Goal: Task Accomplishment & Management: Use online tool/utility

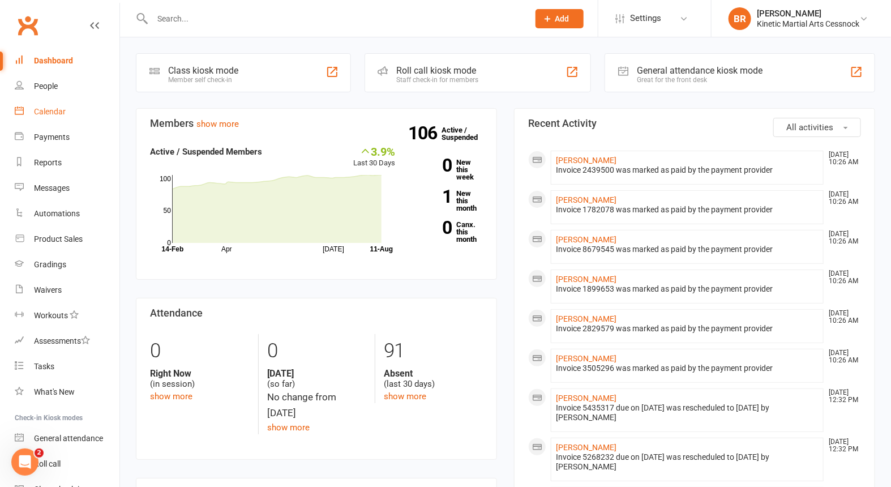
click at [46, 113] on div "Calendar" at bounding box center [50, 111] width 32 height 9
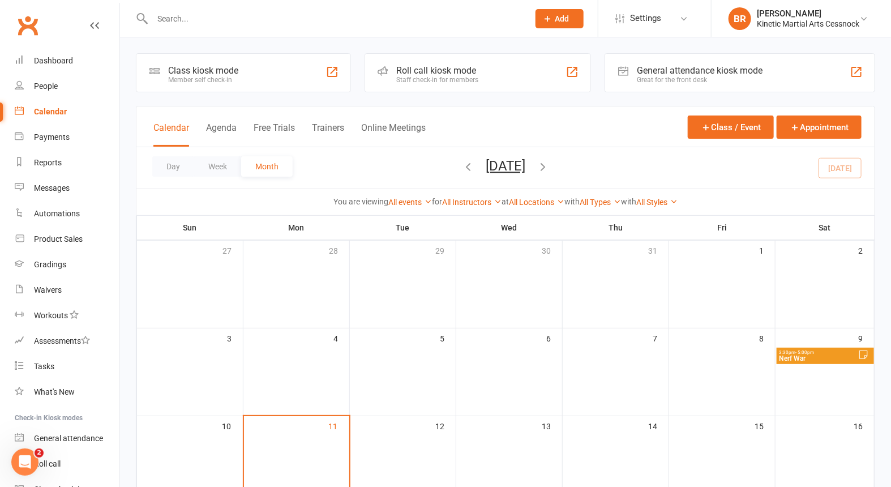
click at [826, 355] on span "Nerf War" at bounding box center [818, 358] width 79 height 7
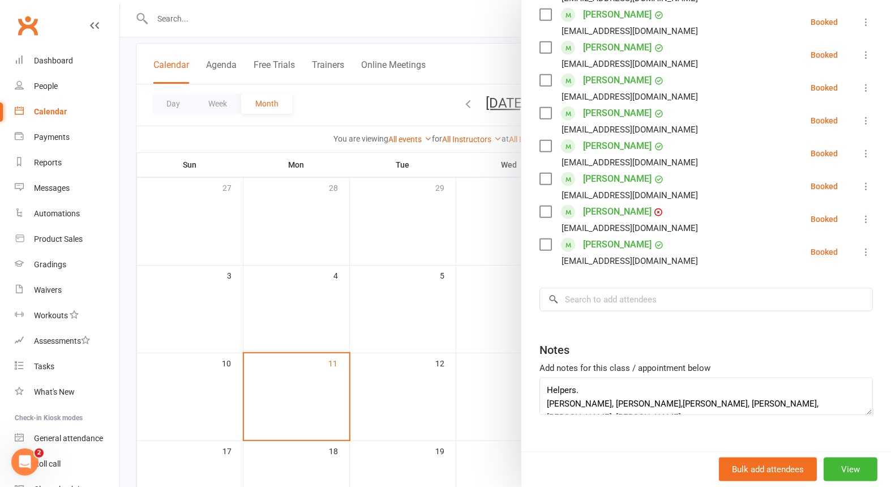
scroll to position [40, 0]
click at [581, 377] on textarea "attendee's from Wadalba- [PERSON_NAME] Helpers. [PERSON_NAME], [PERSON_NAME],[P…" at bounding box center [705, 395] width 333 height 37
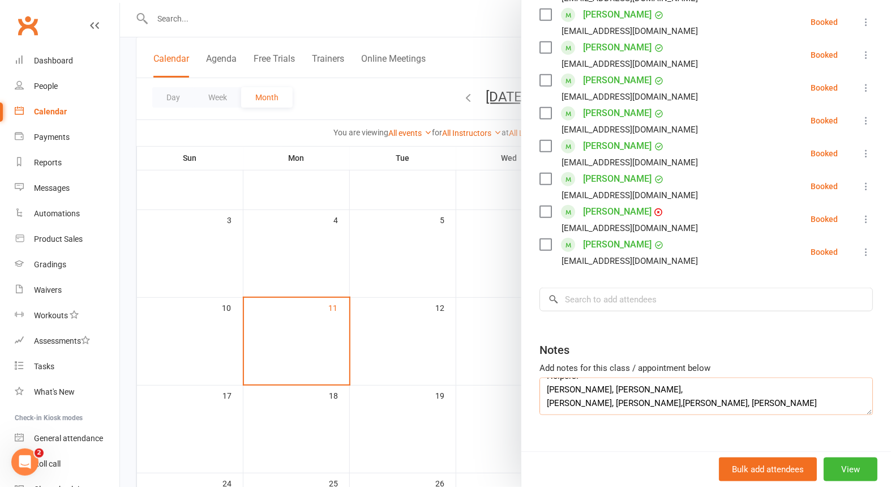
type textarea "attendee's from Wadalba- [PERSON_NAME] Helpers. [PERSON_NAME], [PERSON_NAME], […"
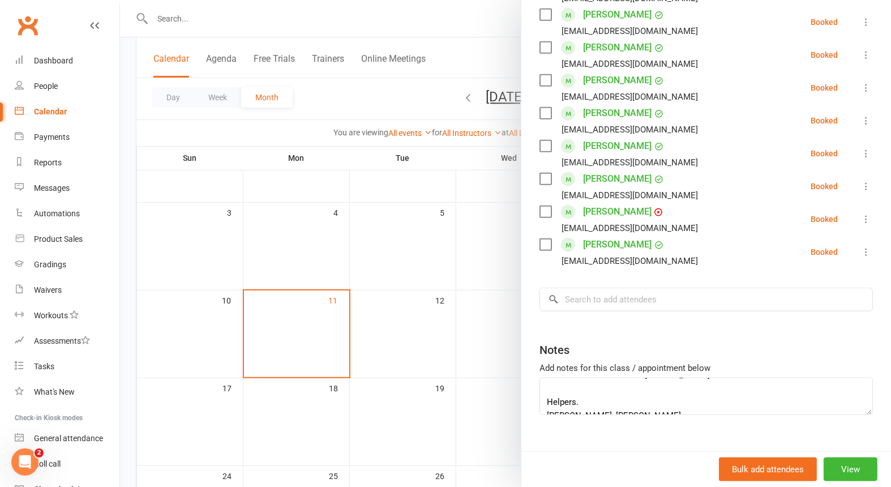
scroll to position [0, 0]
click at [54, 60] on div "Dashboard" at bounding box center [53, 60] width 39 height 9
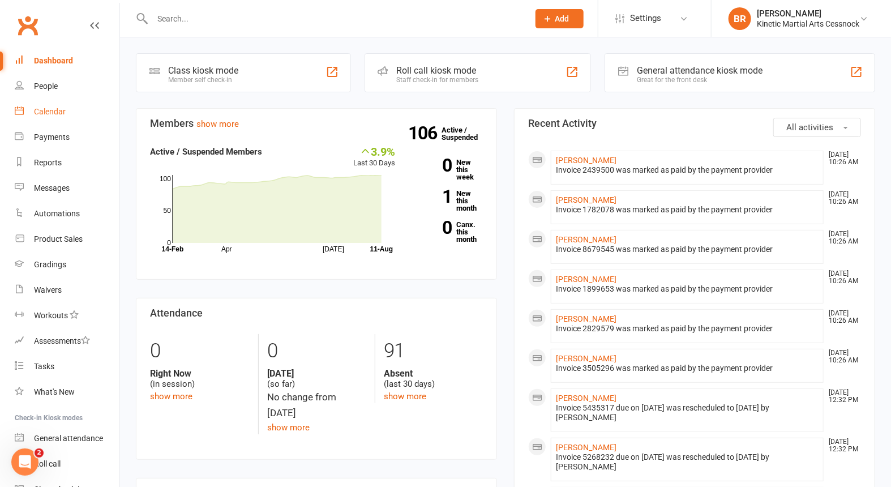
click at [50, 110] on div "Calendar" at bounding box center [50, 111] width 32 height 9
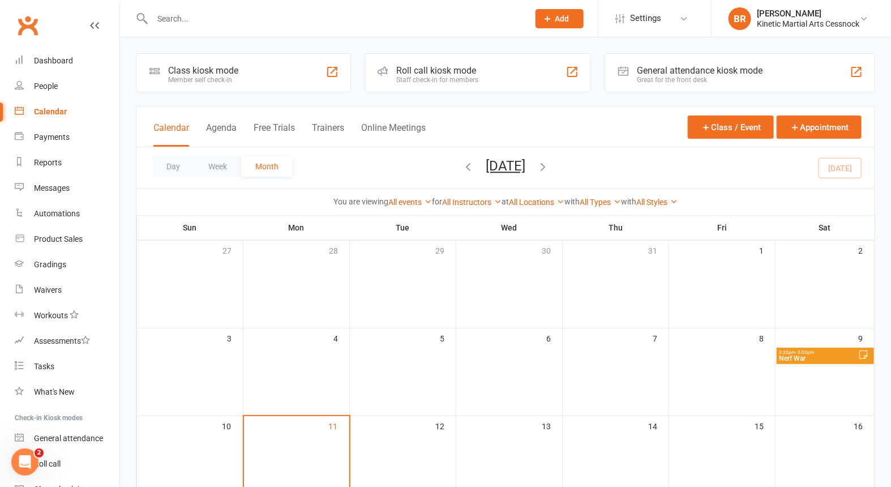
click at [829, 357] on span "Nerf War" at bounding box center [818, 358] width 79 height 7
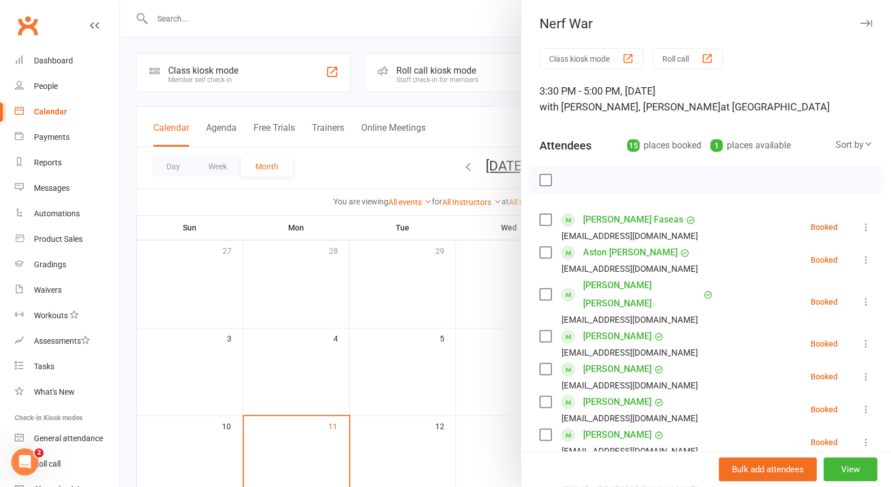
click at [860, 222] on icon at bounding box center [865, 226] width 11 height 11
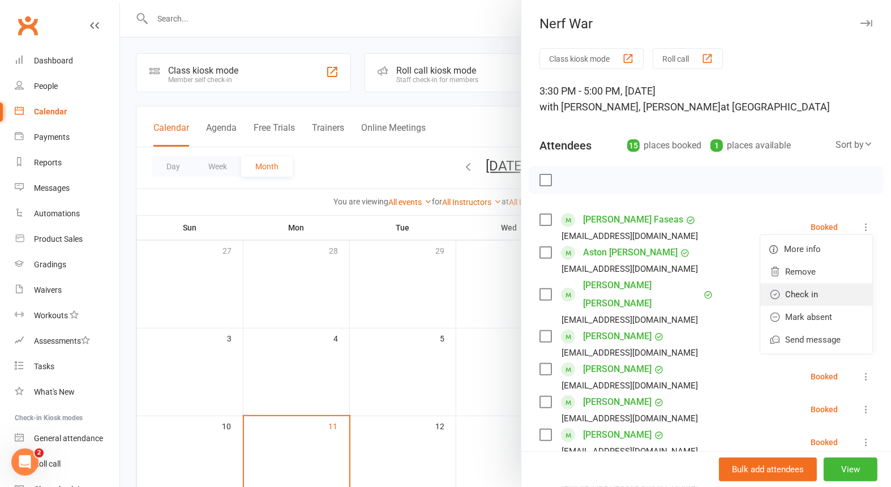
click at [782, 296] on link "Check in" at bounding box center [816, 294] width 112 height 23
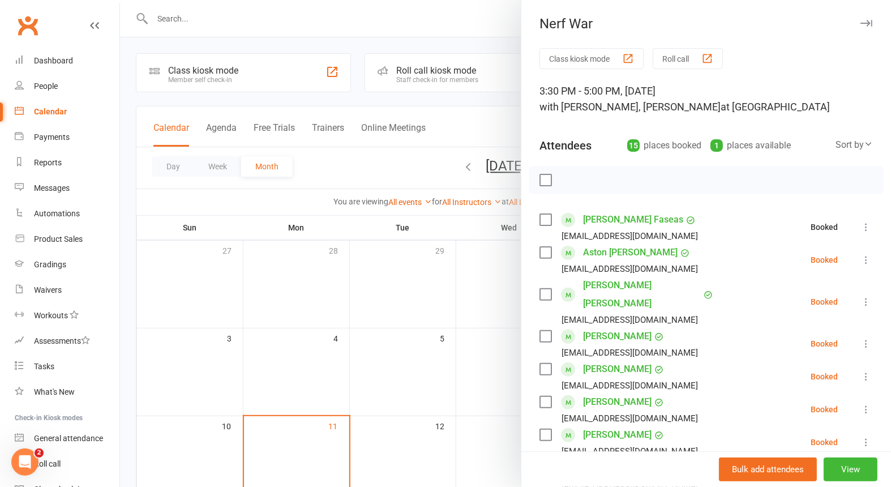
click at [860, 257] on icon at bounding box center [865, 259] width 11 height 11
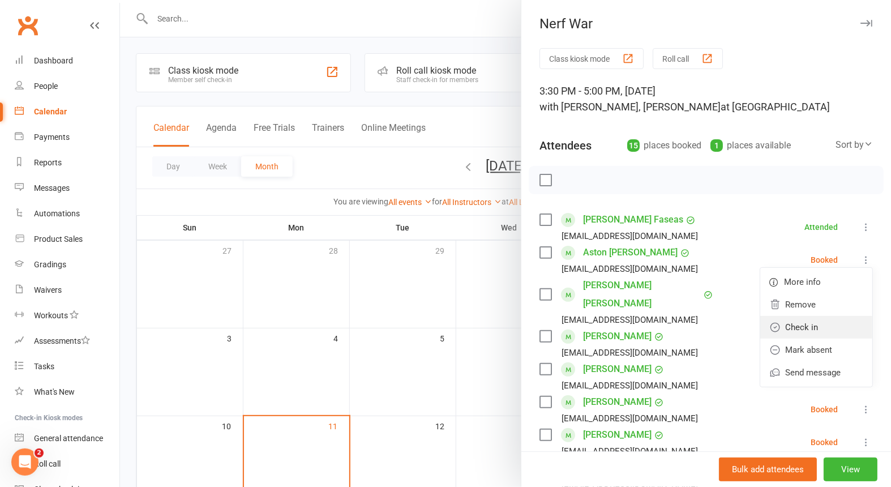
click at [792, 322] on link "Check in" at bounding box center [816, 327] width 112 height 23
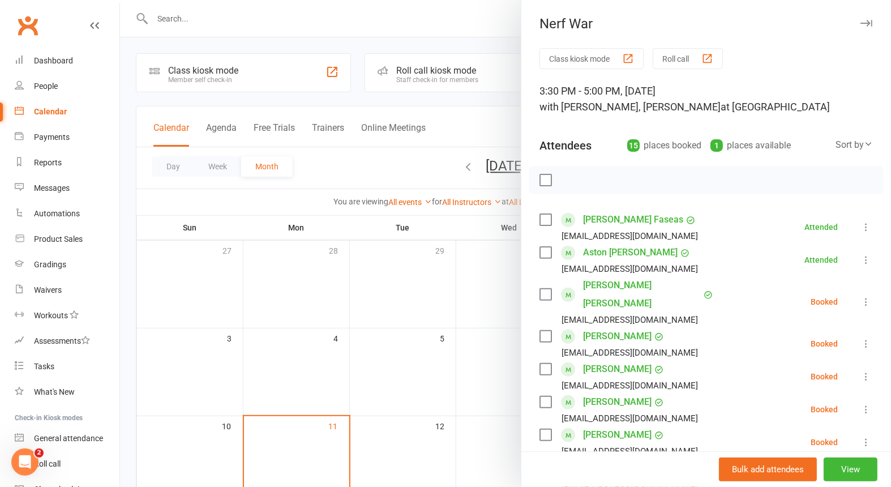
click at [860, 296] on icon at bounding box center [865, 301] width 11 height 11
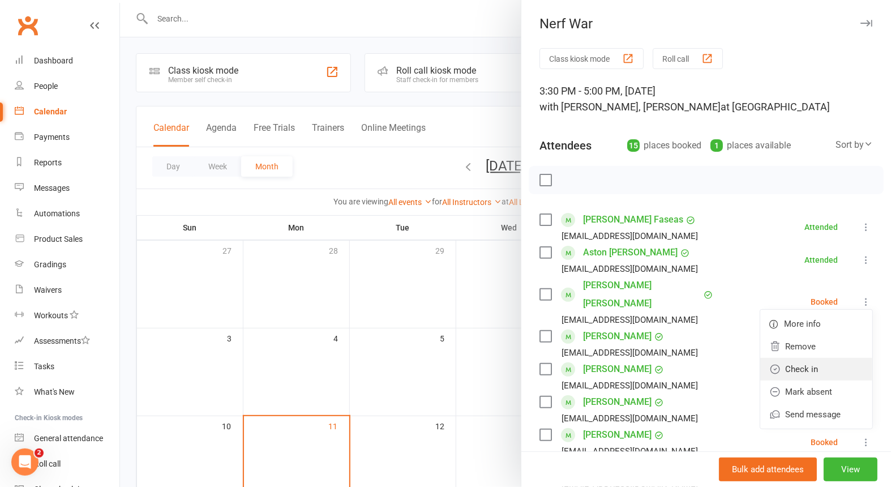
click at [802, 358] on link "Check in" at bounding box center [816, 369] width 112 height 23
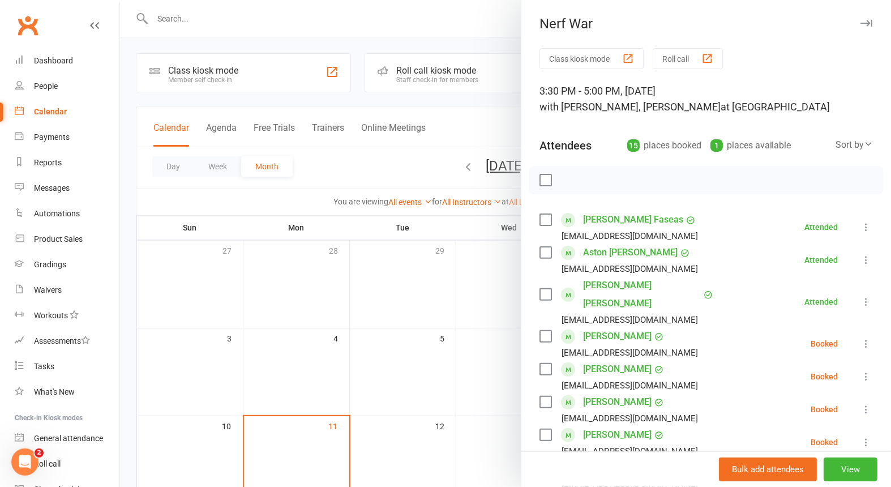
click at [860, 338] on icon at bounding box center [865, 343] width 11 height 11
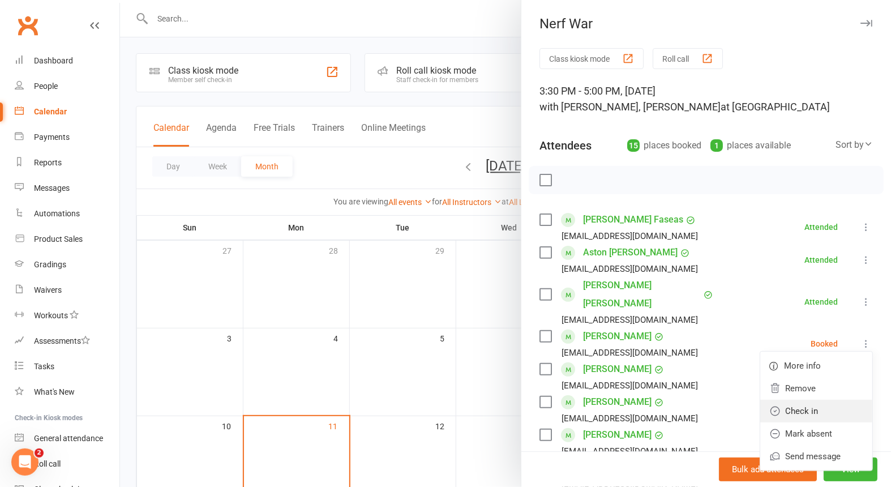
click at [817, 400] on link "Check in" at bounding box center [816, 411] width 112 height 23
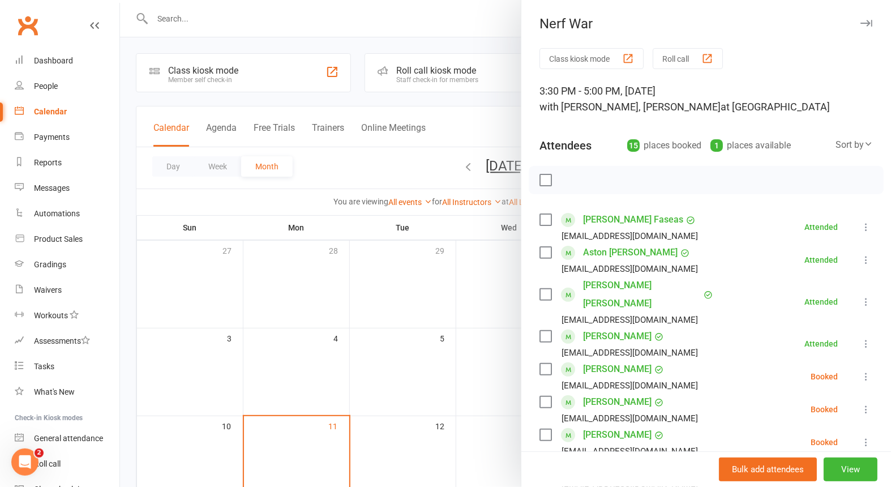
click at [860, 371] on icon at bounding box center [865, 376] width 11 height 11
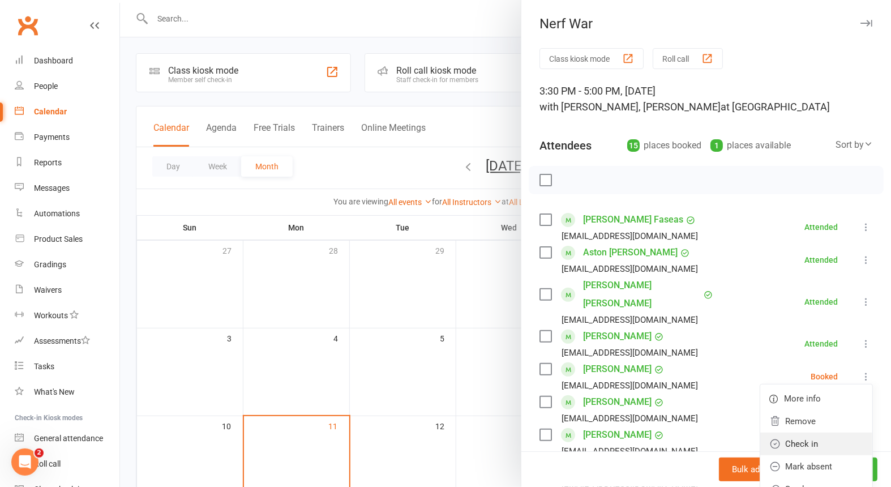
click at [810, 432] on link "Check in" at bounding box center [816, 443] width 112 height 23
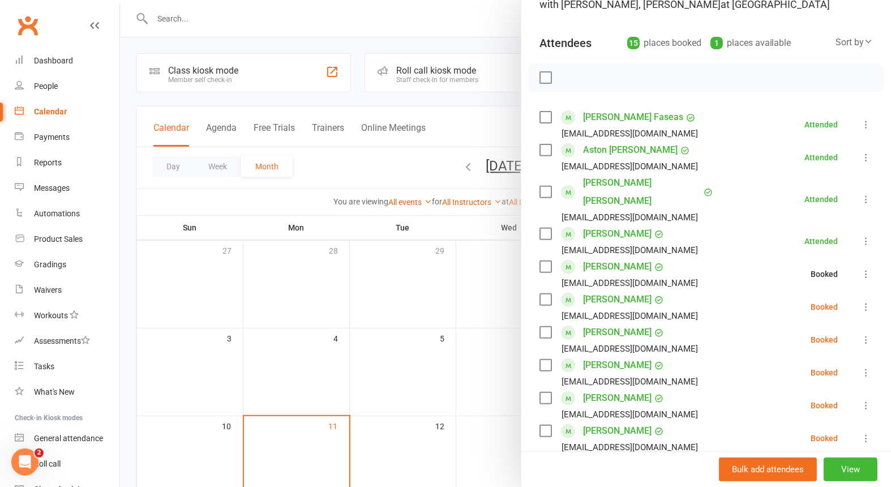
scroll to position [126, 0]
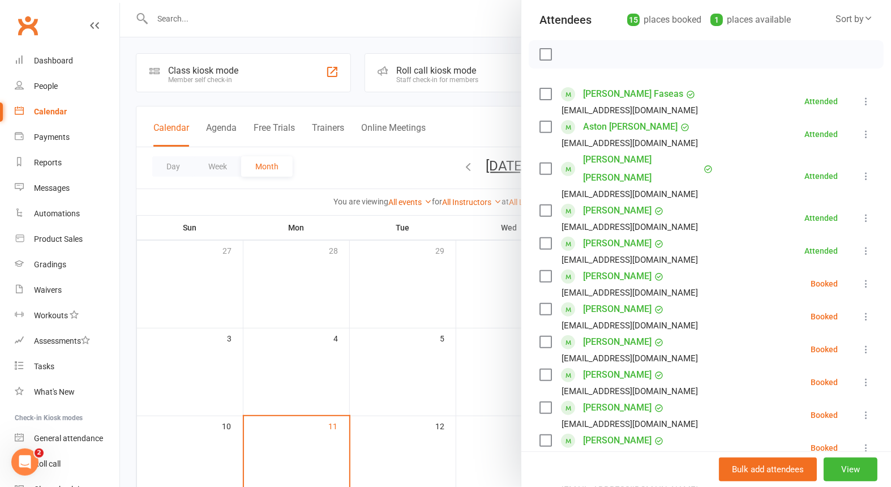
click at [860, 278] on icon at bounding box center [865, 283] width 11 height 11
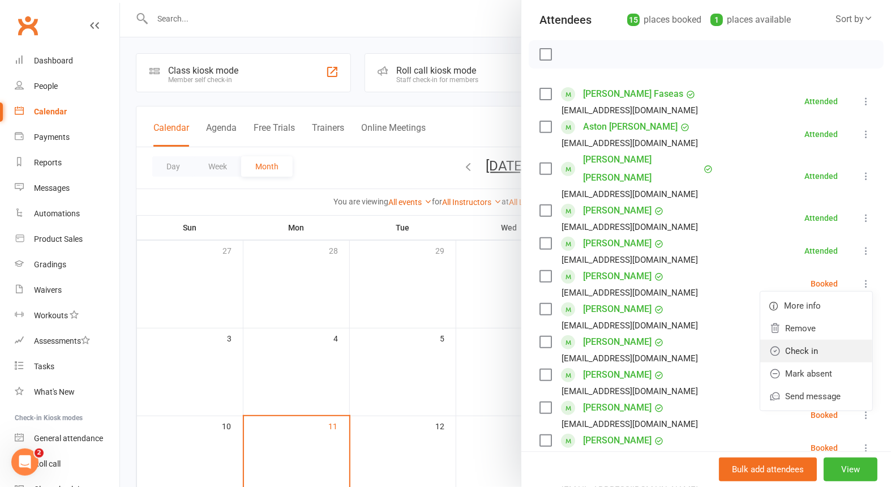
click at [791, 340] on link "Check in" at bounding box center [816, 351] width 112 height 23
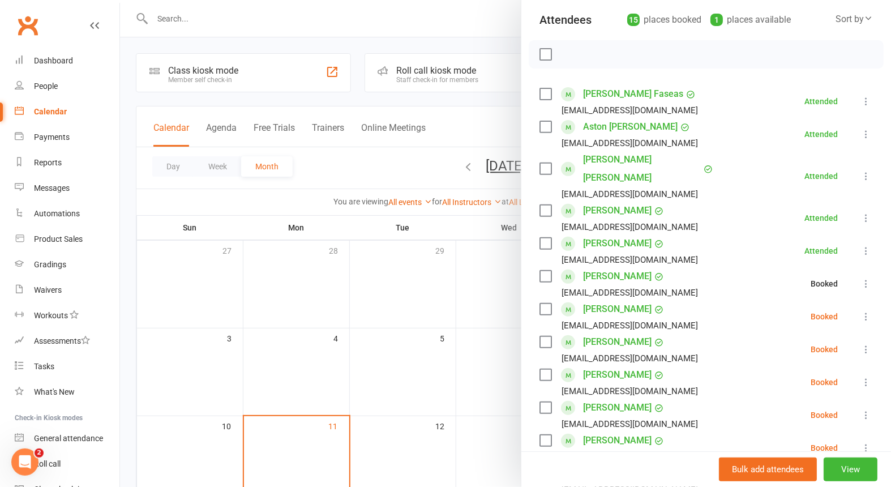
click at [860, 311] on icon at bounding box center [865, 316] width 11 height 11
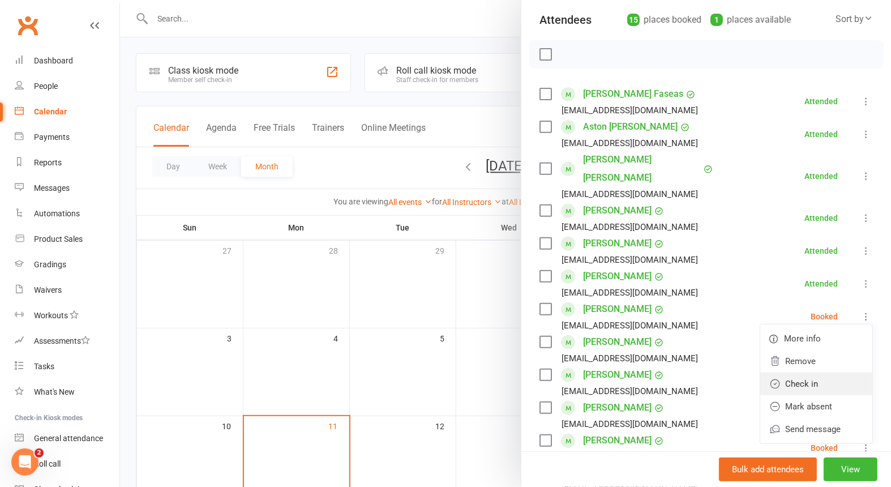
click at [807, 372] on link "Check in" at bounding box center [816, 383] width 112 height 23
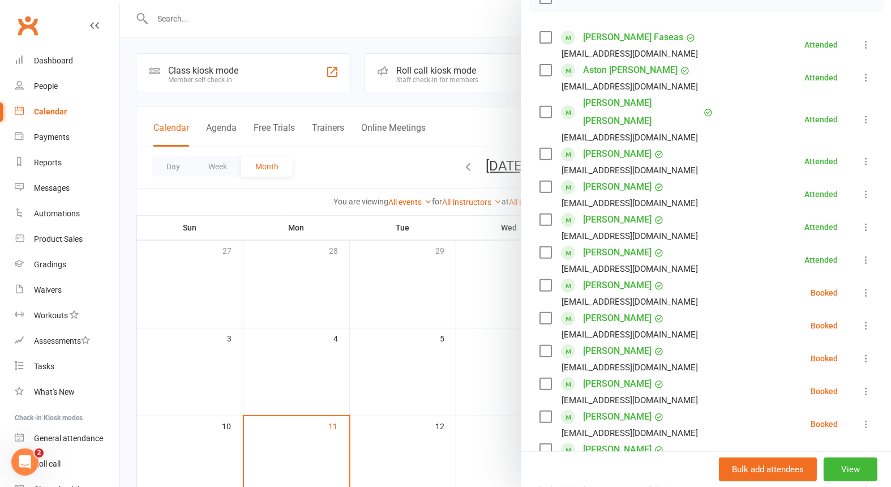
scroll to position [251, 0]
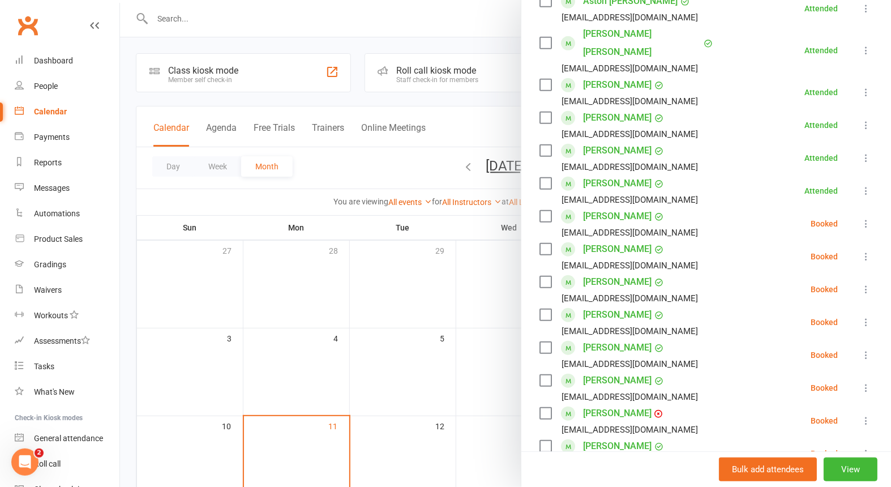
click at [860, 218] on icon at bounding box center [865, 223] width 11 height 11
click at [802, 280] on link "Check in" at bounding box center [816, 291] width 112 height 23
click at [860, 251] on icon at bounding box center [865, 256] width 11 height 11
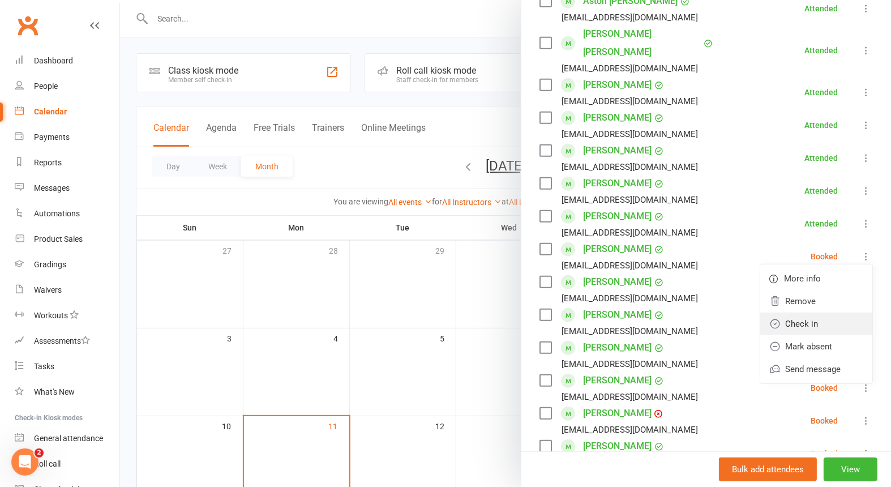
click at [813, 312] on link "Check in" at bounding box center [816, 323] width 112 height 23
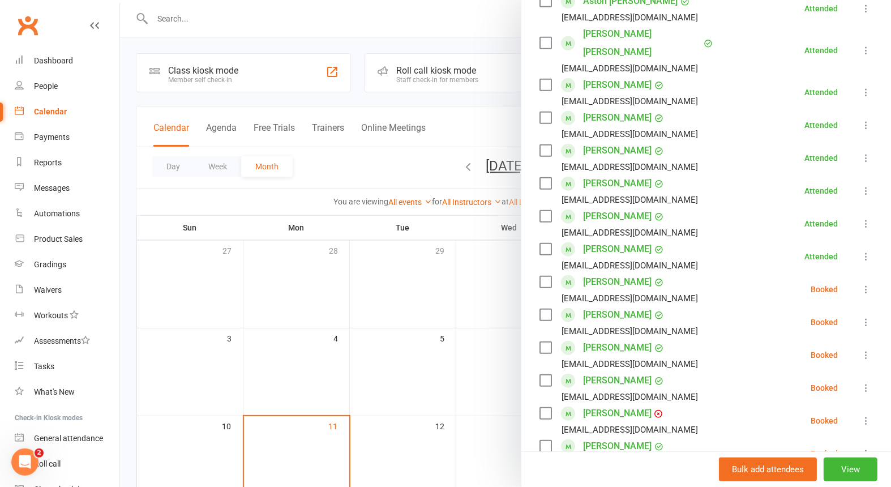
click at [860, 284] on icon at bounding box center [865, 289] width 11 height 11
click at [804, 345] on link "Check in" at bounding box center [816, 356] width 112 height 23
click at [860, 316] on icon at bounding box center [865, 321] width 11 height 11
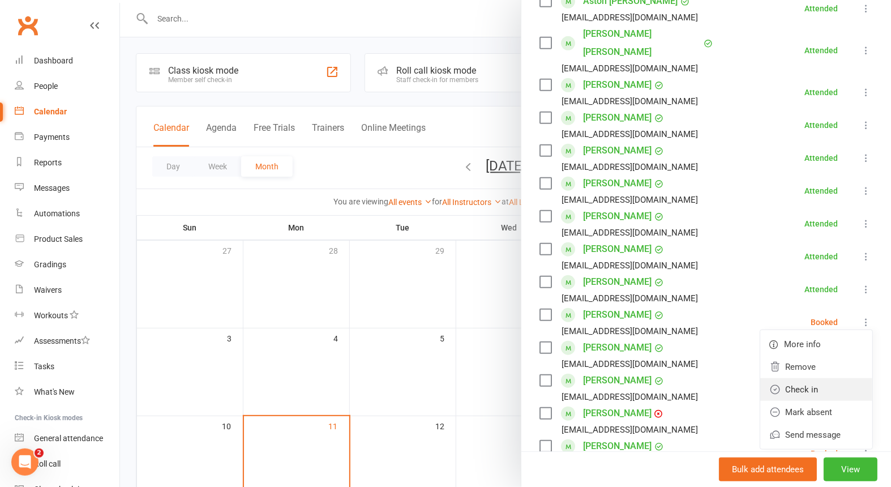
click at [811, 378] on link "Check in" at bounding box center [816, 389] width 112 height 23
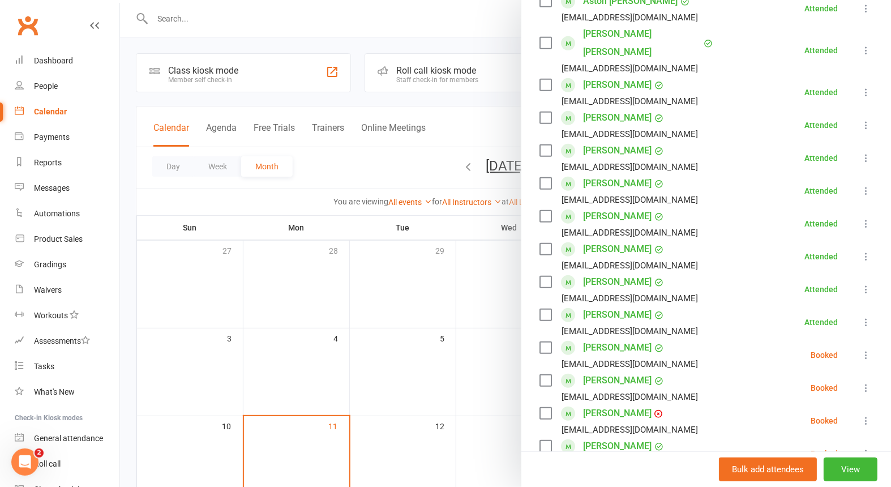
click at [860, 349] on icon at bounding box center [865, 354] width 11 height 11
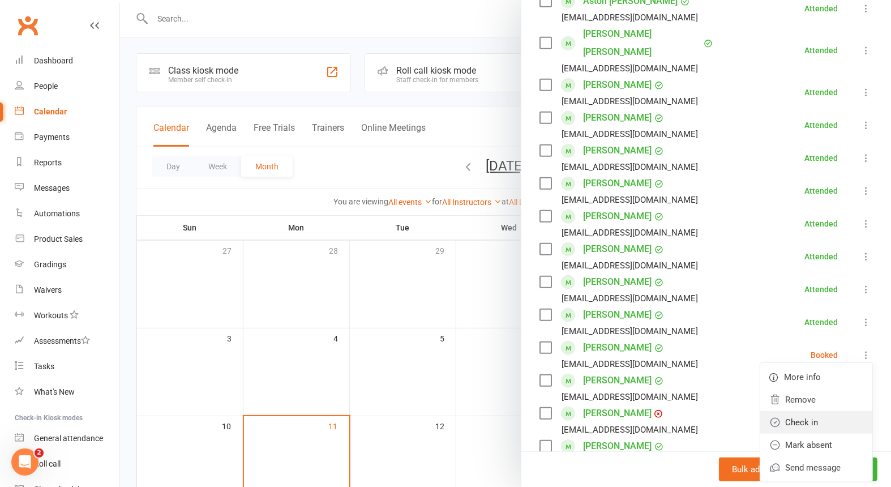
click at [804, 411] on link "Check in" at bounding box center [816, 422] width 112 height 23
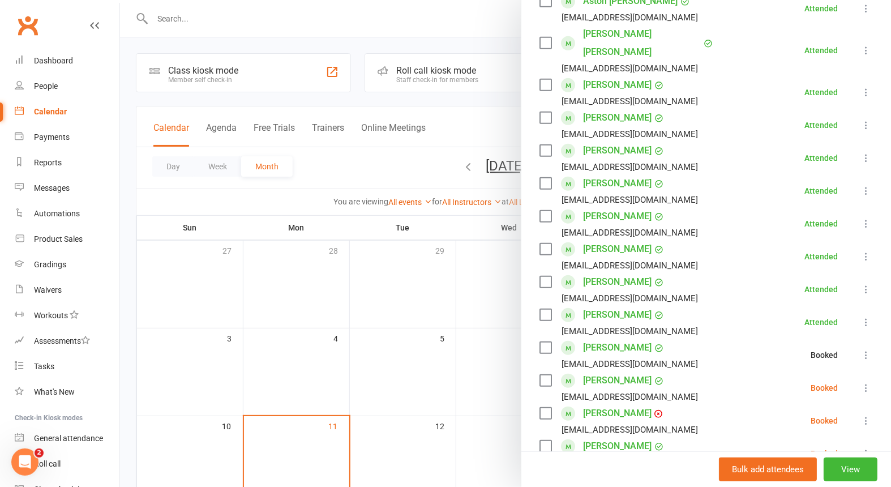
scroll to position [377, 0]
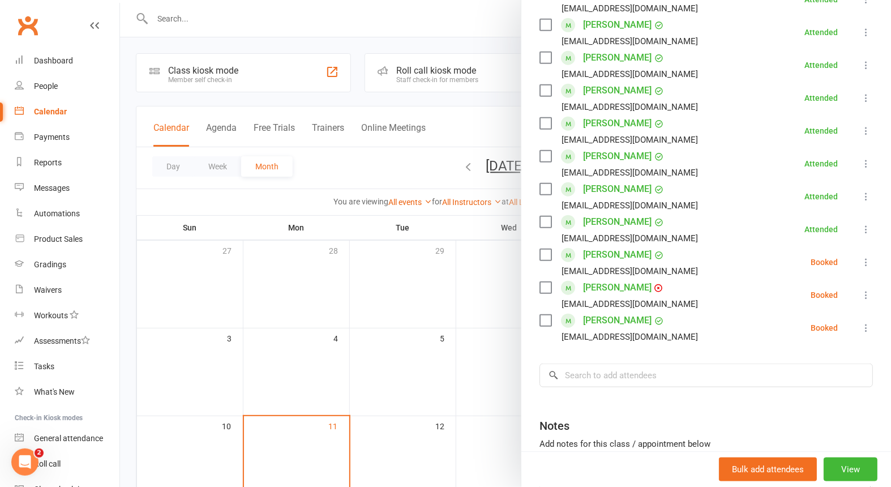
click at [860, 322] on icon at bounding box center [865, 327] width 11 height 11
click at [801, 384] on link "Check in" at bounding box center [816, 395] width 112 height 23
click at [860, 289] on icon at bounding box center [865, 294] width 11 height 11
click at [814, 351] on link "Check in" at bounding box center [816, 362] width 112 height 23
click at [860, 256] on icon at bounding box center [865, 261] width 11 height 11
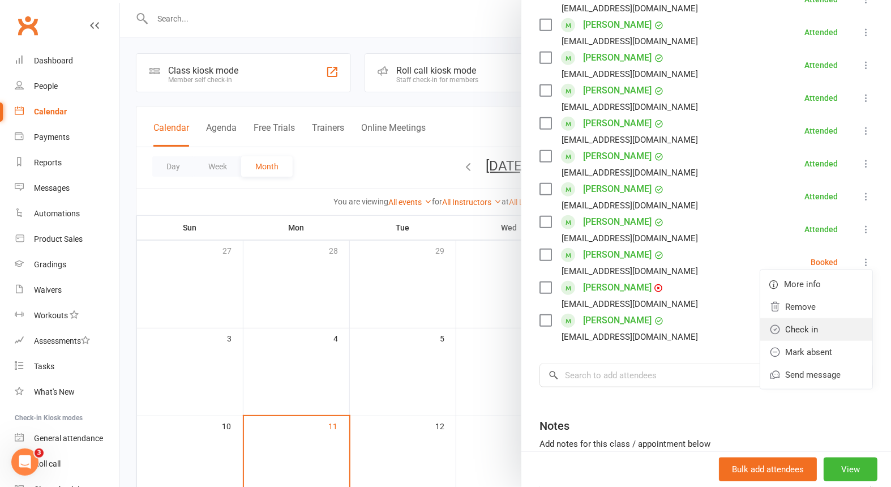
click at [804, 318] on link "Check in" at bounding box center [816, 329] width 112 height 23
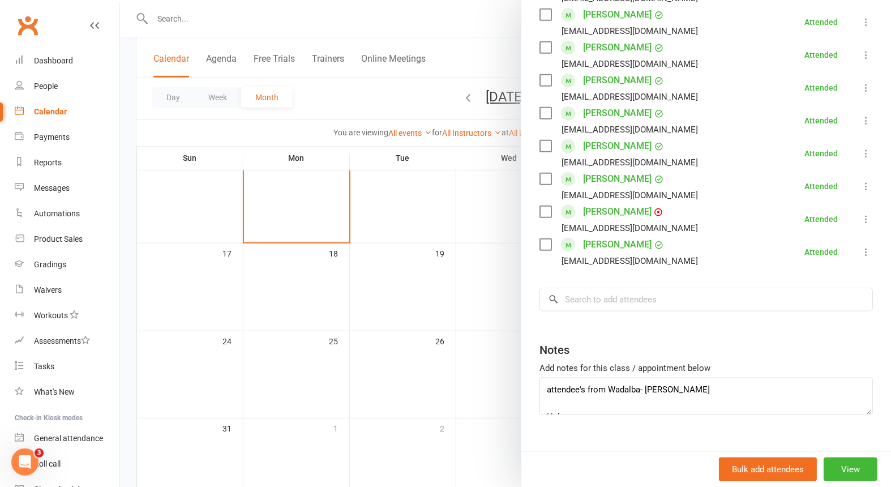
scroll to position [313, 0]
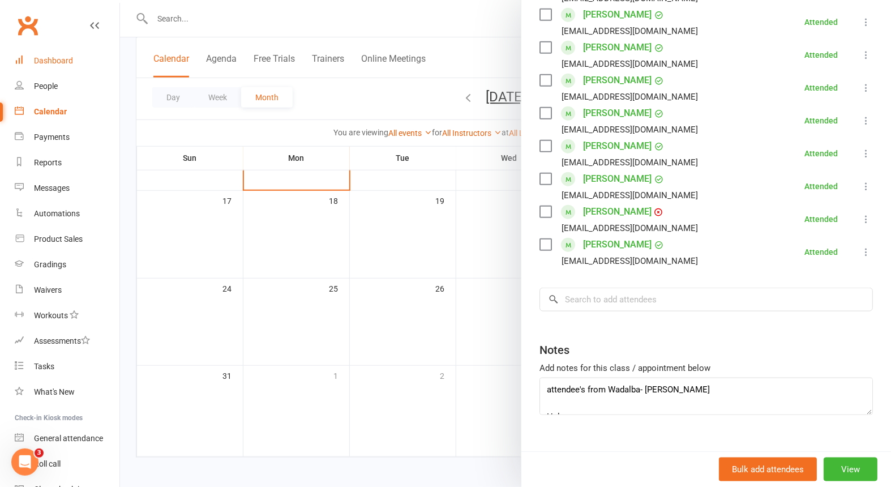
click at [44, 61] on div "Dashboard" at bounding box center [53, 60] width 39 height 9
